Goal: Transaction & Acquisition: Book appointment/travel/reservation

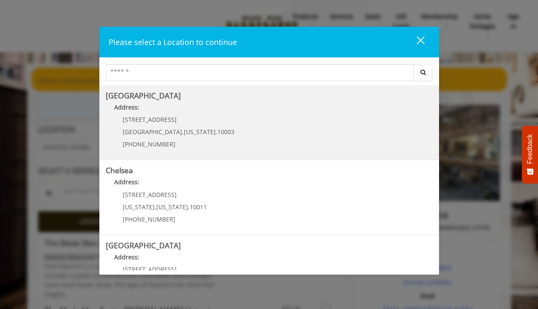
click at [278, 143] on Village "[GEOGRAPHIC_DATA] Address: [STREET_ADDRESS][US_STATE] (212) 598-1840" at bounding box center [269, 123] width 327 height 62
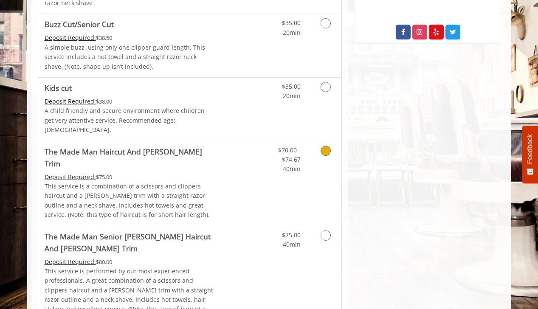
scroll to position [509, 0]
click at [321, 145] on icon "Grooming services" at bounding box center [325, 150] width 10 height 10
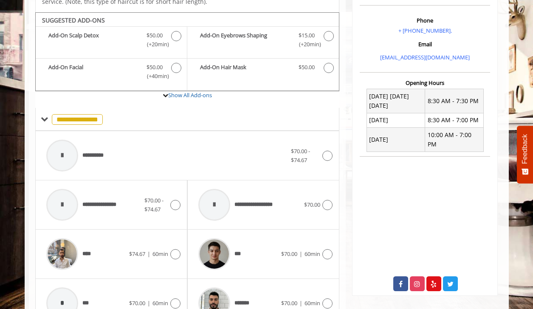
scroll to position [256, 0]
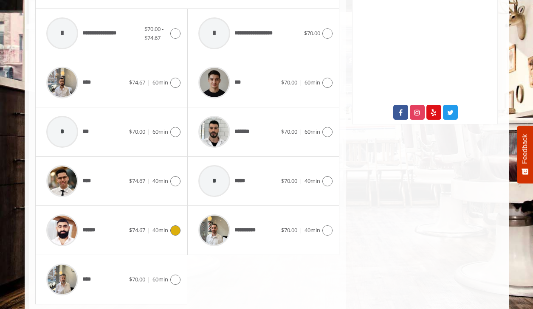
click at [174, 225] on icon at bounding box center [175, 230] width 10 height 10
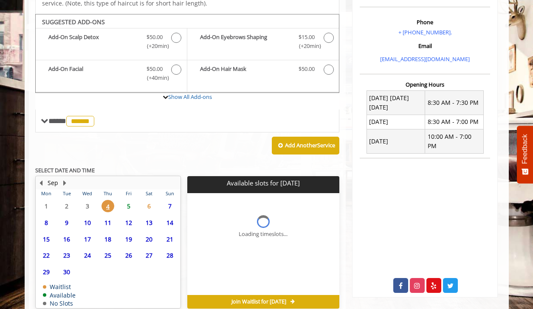
scroll to position [284, 0]
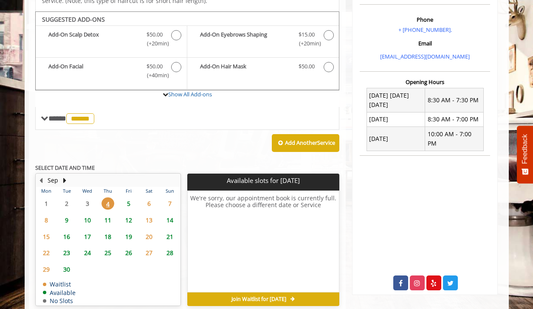
click at [127, 197] on span "5" at bounding box center [128, 203] width 13 height 12
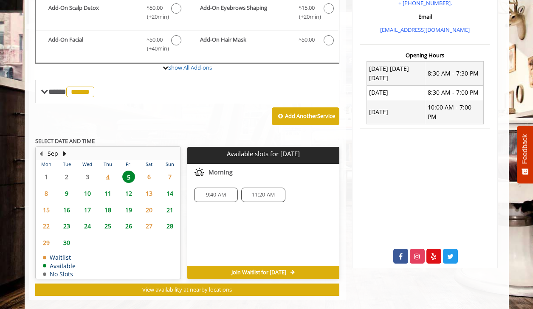
click at [223, 191] on span "9:40 AM" at bounding box center [216, 194] width 20 height 7
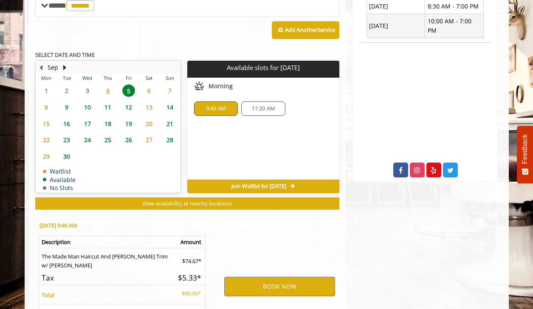
scroll to position [437, 0]
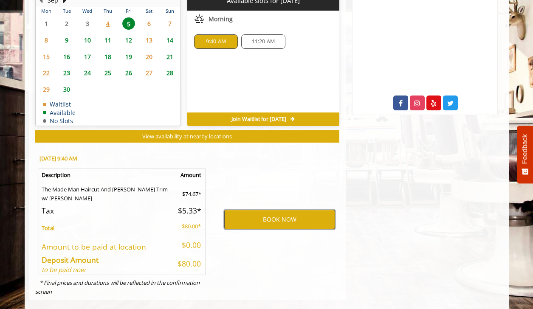
click at [274, 210] on button "BOOK NOW" at bounding box center [279, 220] width 111 height 20
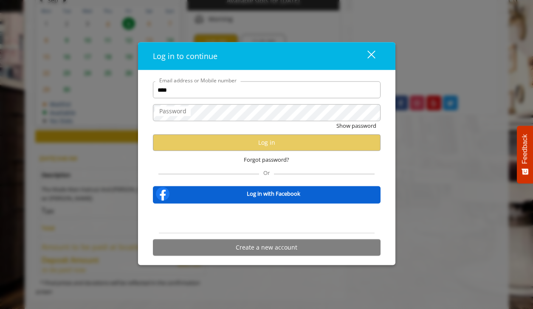
type input "**********"
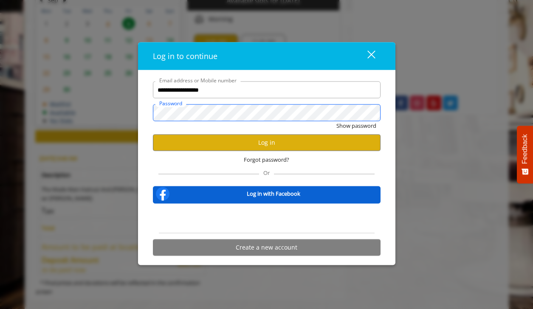
click at [336, 121] on button "Show password" at bounding box center [356, 125] width 40 height 9
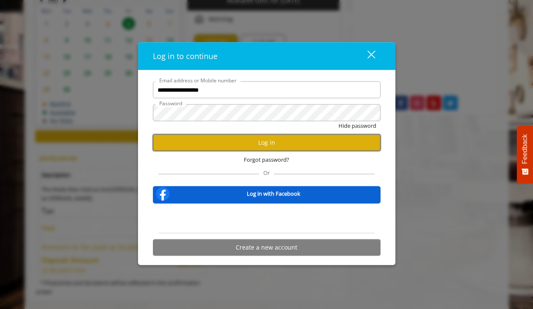
click at [239, 140] on button "Log in" at bounding box center [267, 142] width 228 height 17
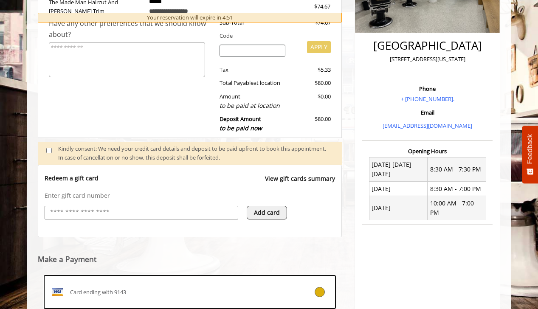
scroll to position [295, 0]
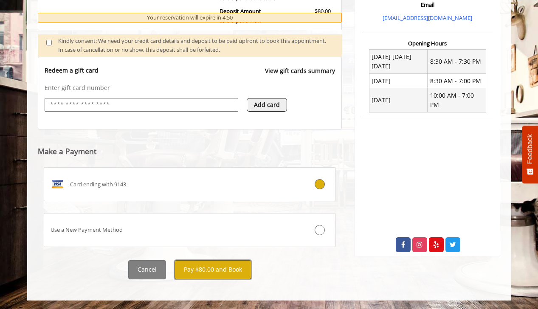
click at [223, 266] on button "Pay $80.00 and Book" at bounding box center [212, 269] width 77 height 19
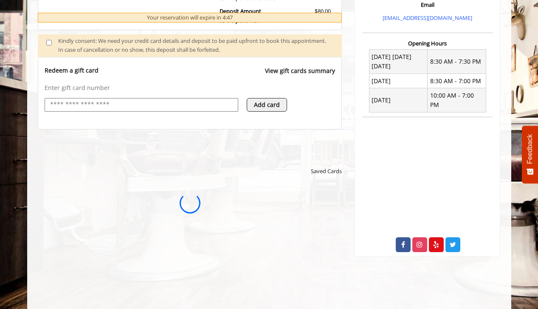
scroll to position [0, 0]
